Goal: Navigation & Orientation: Find specific page/section

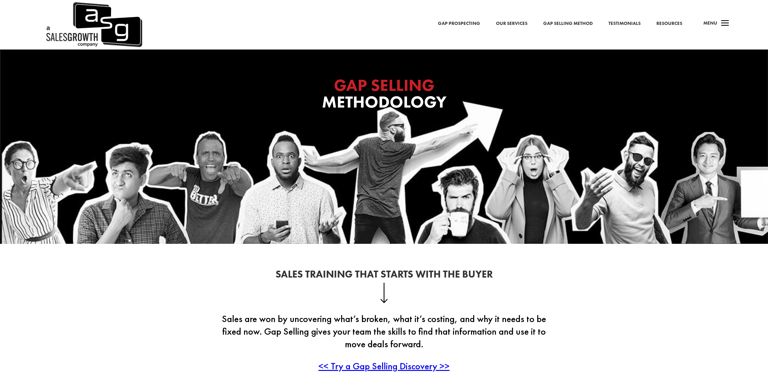
click at [456, 21] on link "Gap Prospecting" at bounding box center [459, 24] width 42 height 8
click at [116, 33] on img at bounding box center [93, 24] width 97 height 49
